Goal: Task Accomplishment & Management: Use online tool/utility

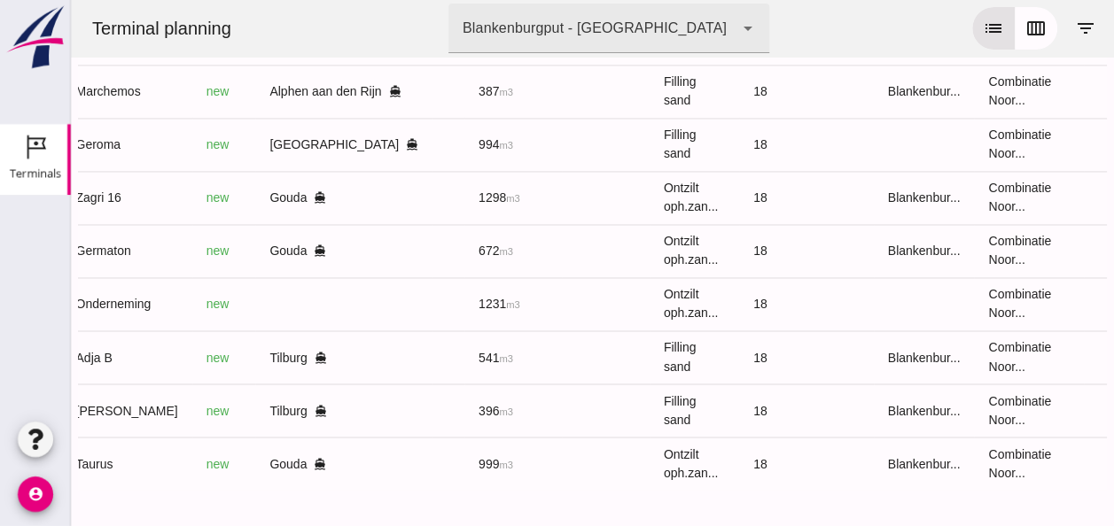
scroll to position [0, 469]
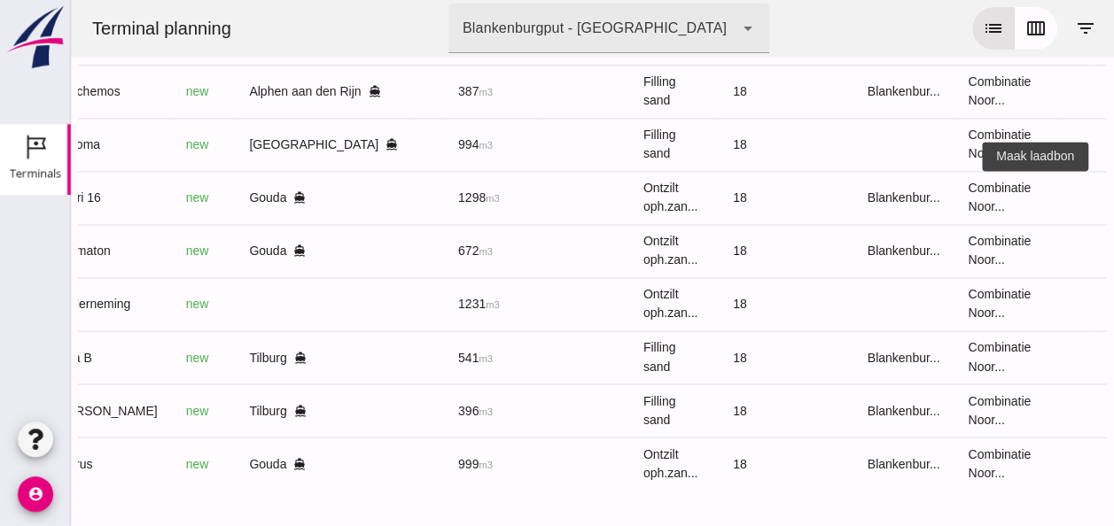
click at [1113, 190] on icon "receipt_long" at bounding box center [1127, 198] width 16 height 16
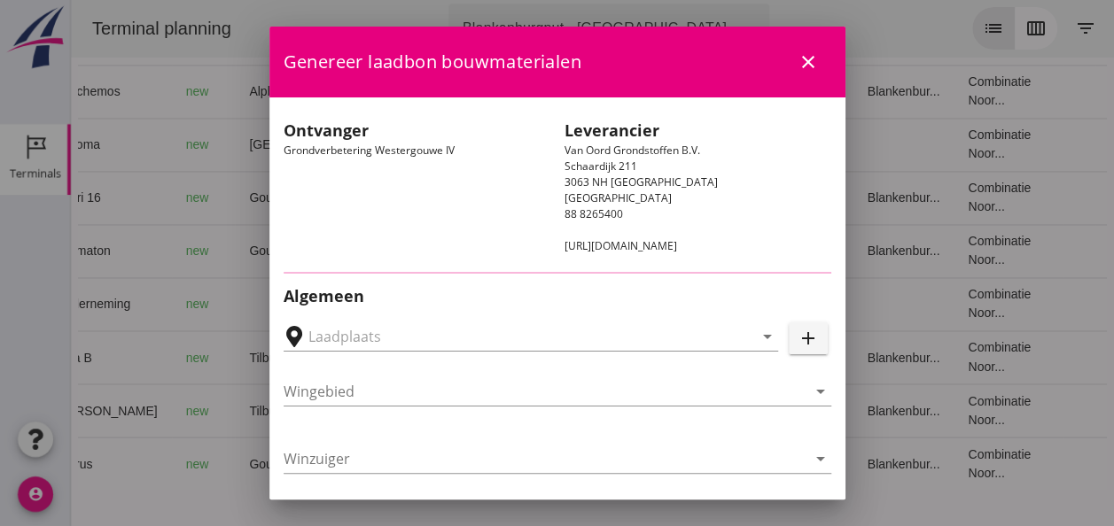
type input "Loswal Fa. J. Bos&Zonen, [GEOGRAPHIC_DATA]"
type input "Zagri 16"
type input "[PERSON_NAME]"
type input "1298"
type input "Ontzilt oph.zand [75] (6120)"
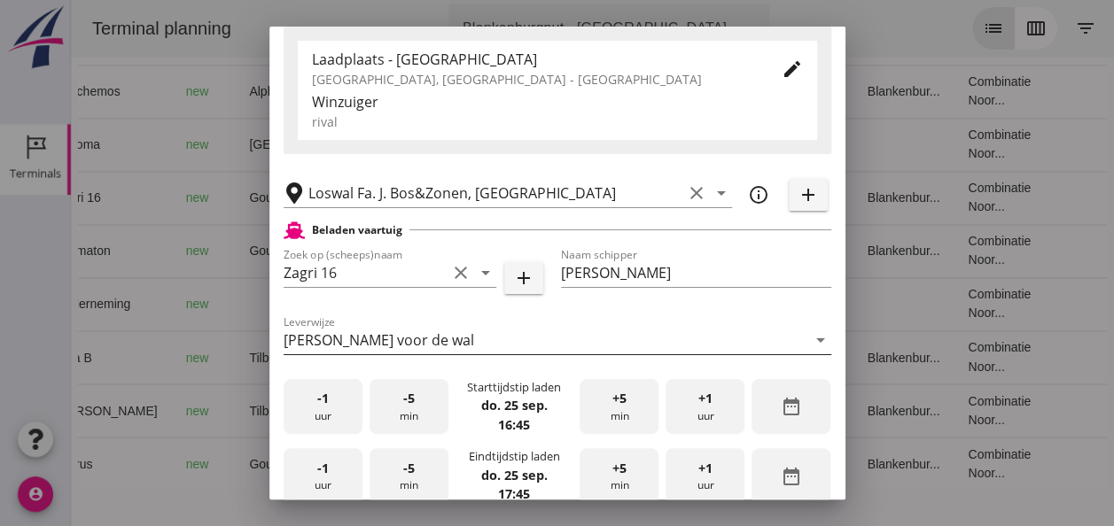
scroll to position [443, 0]
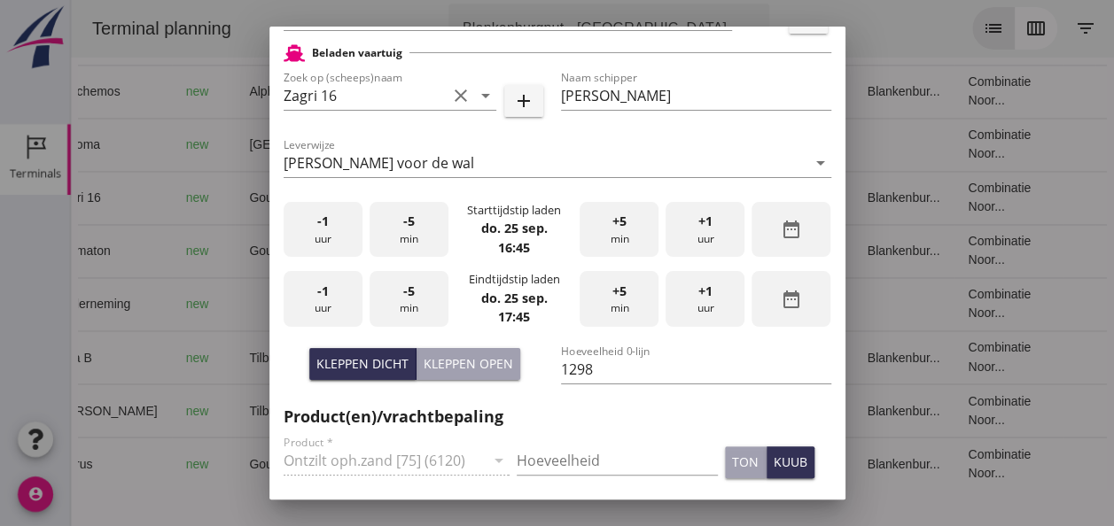
click at [323, 237] on div "-1 uur" at bounding box center [323, 230] width 79 height 56
click at [389, 235] on div "-5 min" at bounding box center [409, 230] width 79 height 56
click at [389, 236] on div "-5 min" at bounding box center [409, 230] width 79 height 56
click at [390, 236] on div "-5 min" at bounding box center [409, 230] width 79 height 56
click at [346, 302] on div "-1 uur" at bounding box center [323, 299] width 79 height 56
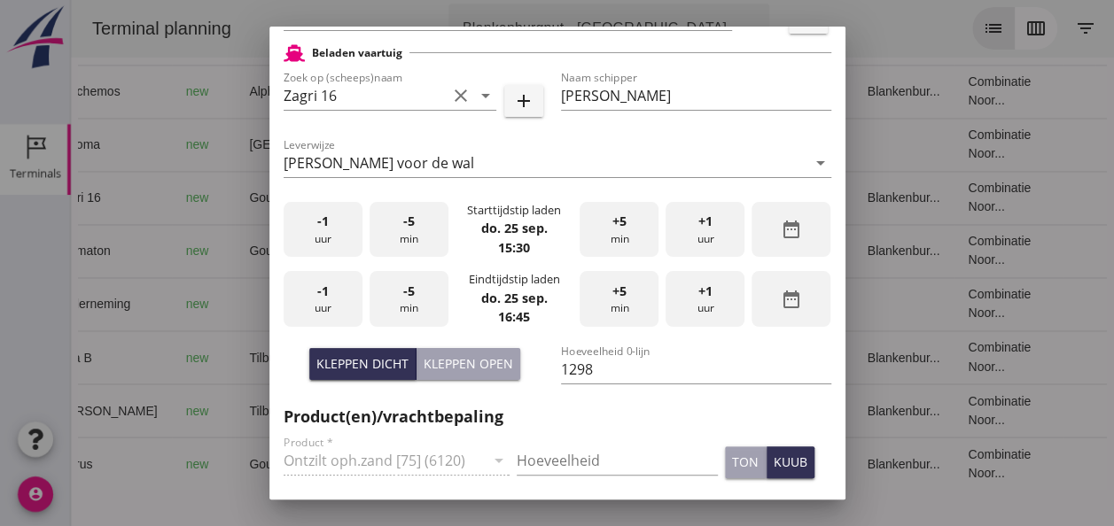
click at [410, 292] on span "-5" at bounding box center [409, 291] width 12 height 19
click at [370, 358] on div "Kleppen dicht" at bounding box center [362, 364] width 92 height 19
click at [580, 459] on input "Hoeveelheid" at bounding box center [617, 461] width 201 height 28
type input "1298"
click at [779, 463] on div "kuub" at bounding box center [791, 462] width 34 height 19
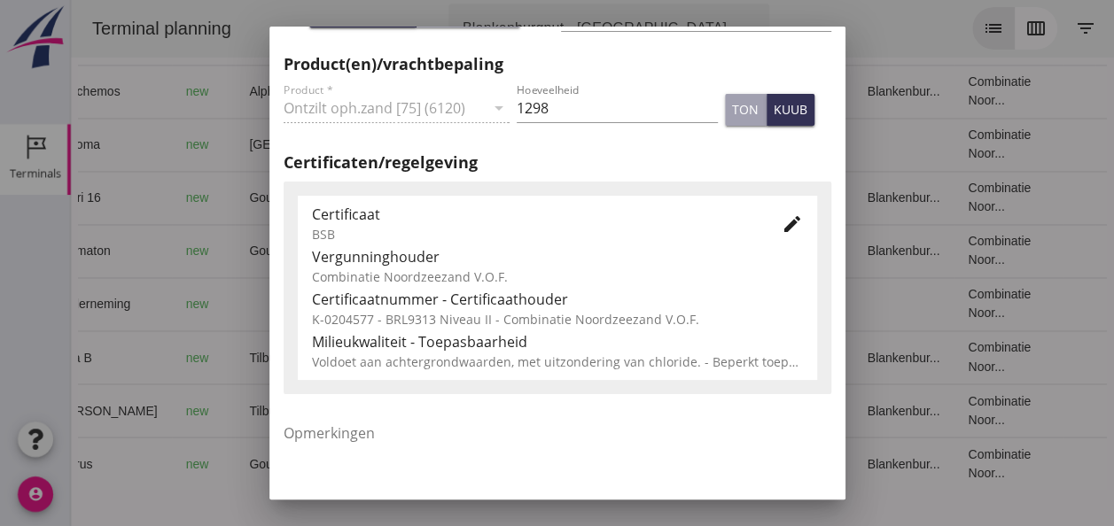
scroll to position [798, 0]
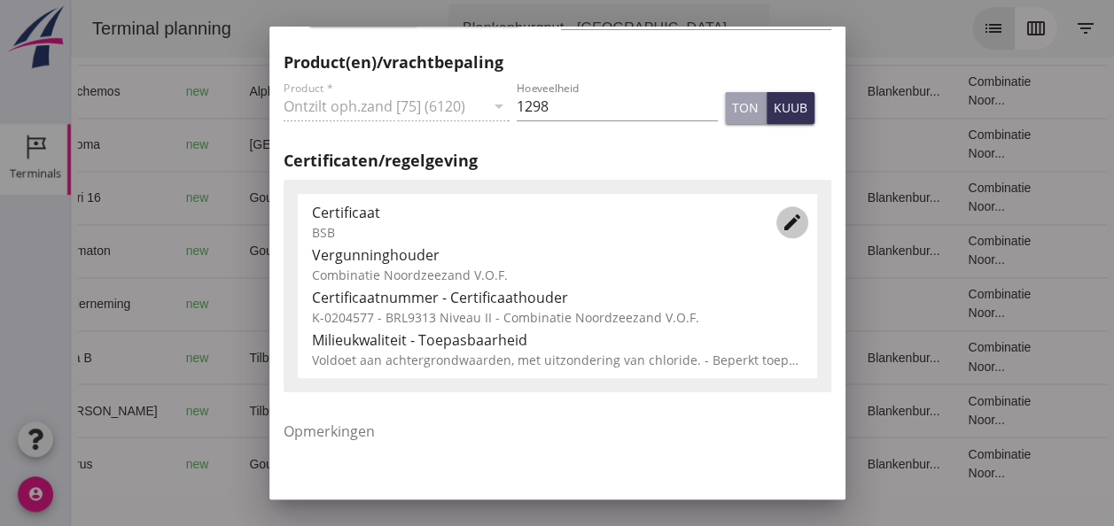
click at [782, 231] on icon "edit" at bounding box center [792, 222] width 21 height 21
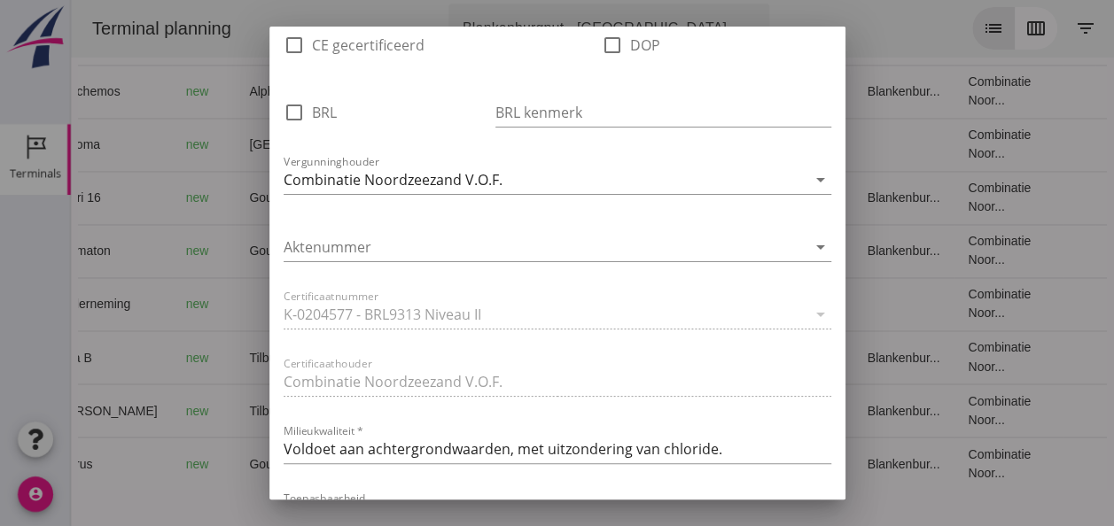
scroll to position [1241, 0]
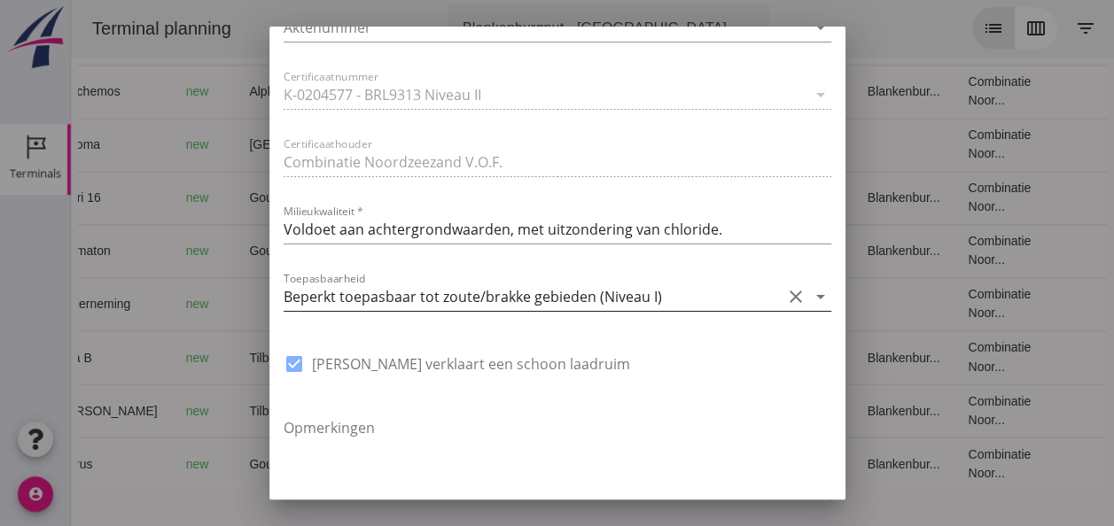
click at [810, 298] on icon "arrow_drop_down" at bounding box center [820, 296] width 21 height 21
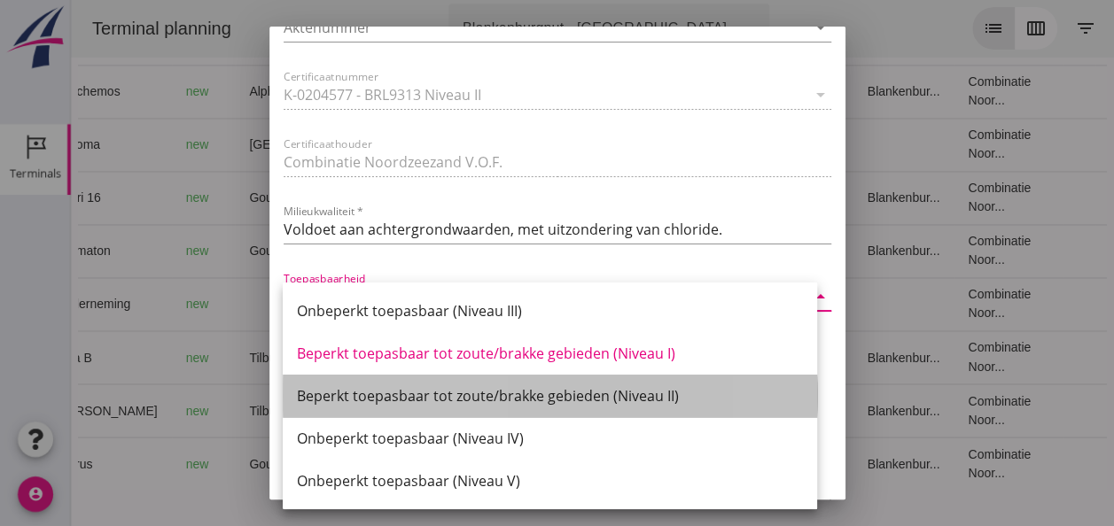
click at [666, 395] on div "Beperkt toepasbaar tot zoute/brakke gebieden (Niveau II)" at bounding box center [550, 396] width 506 height 21
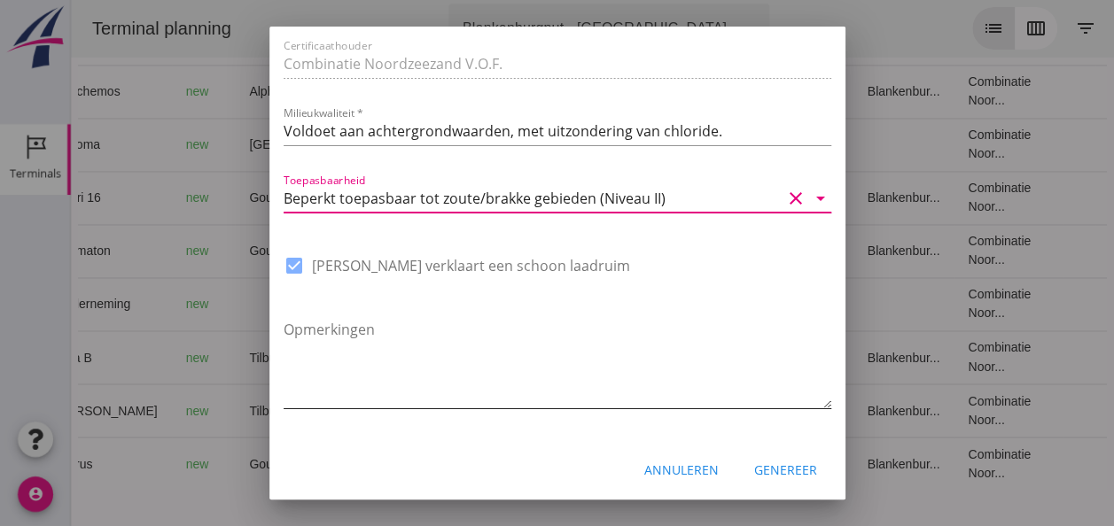
scroll to position [1343, 0]
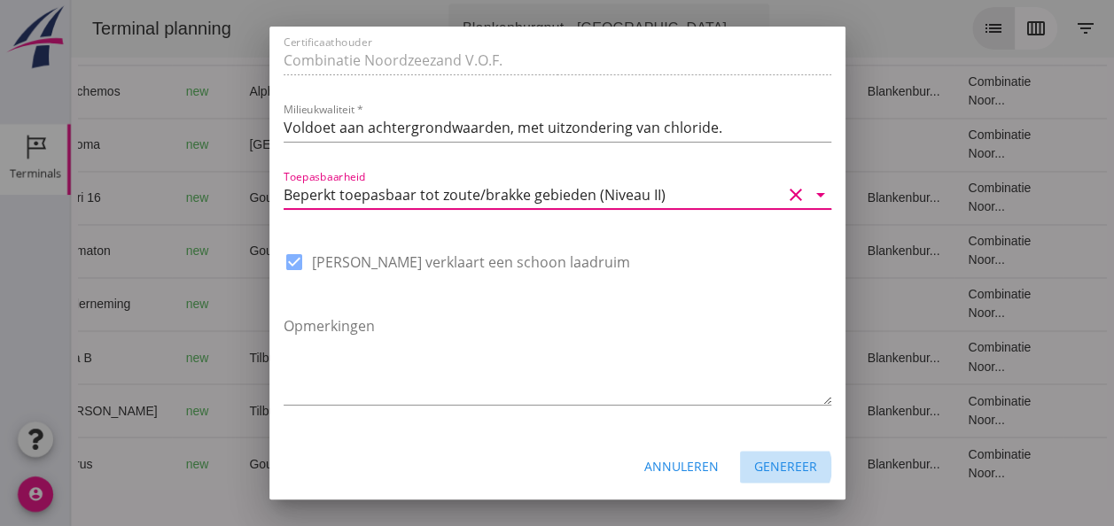
click at [769, 476] on button "Genereer" at bounding box center [785, 467] width 91 height 32
